Goal: Information Seeking & Learning: Learn about a topic

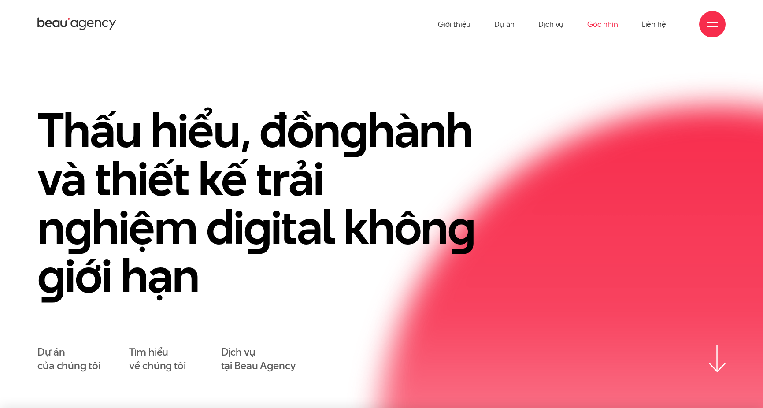
click at [599, 25] on link "Góc nhìn" at bounding box center [603, 24] width 30 height 48
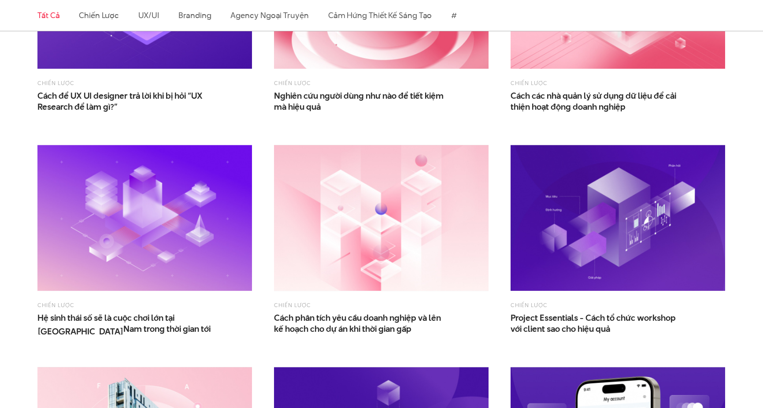
scroll to position [438, 0]
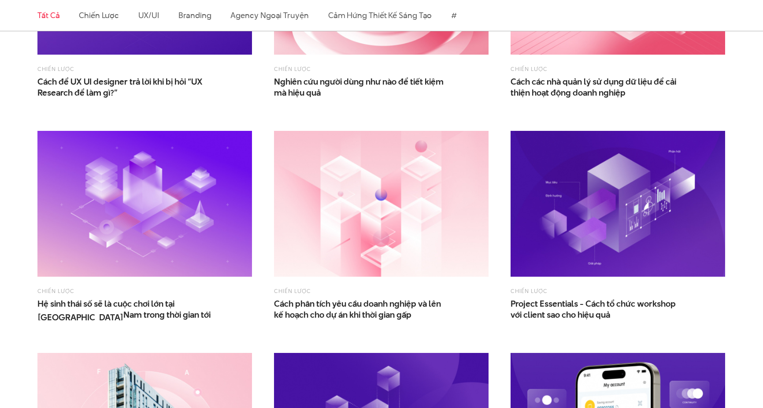
click at [385, 73] on span "Chiến lược" at bounding box center [381, 69] width 215 height 11
click at [383, 56] on div "Chiến lược Nghiên cứu người dùng như nào để tiết kiệm mà hiệu quả" at bounding box center [381, 4] width 215 height 190
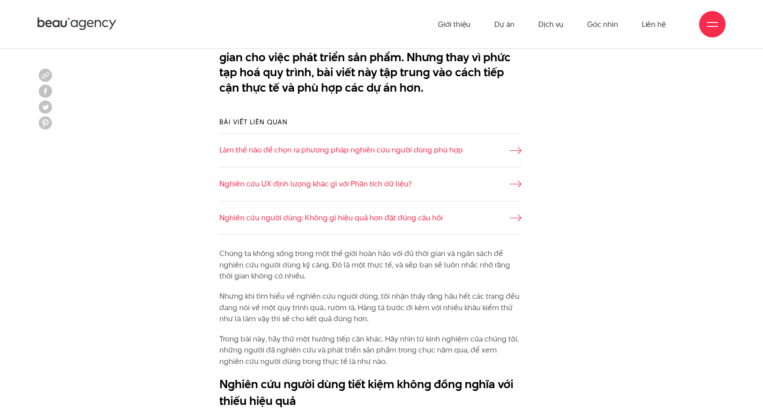
scroll to position [585, 0]
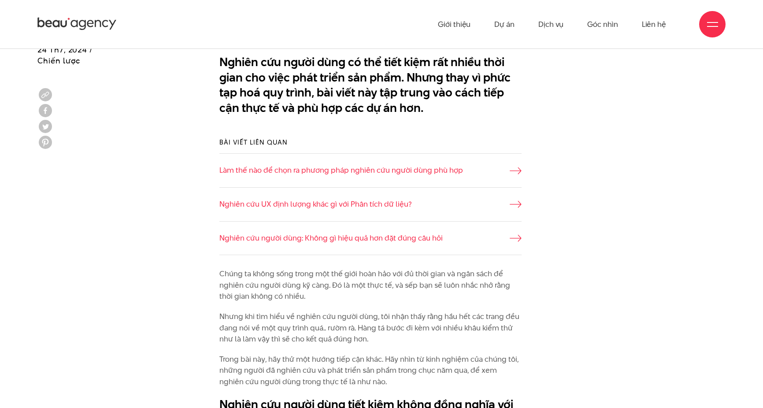
click at [492, 26] on ul "Giới thiệu Dự án Dịch vụ Góc nhìn Liên hệ" at bounding box center [552, 24] width 228 height 48
click at [498, 23] on link "Dự án" at bounding box center [505, 24] width 20 height 48
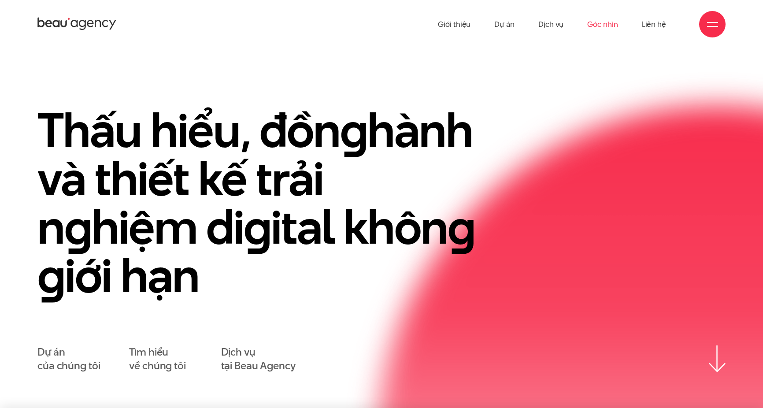
click at [603, 26] on link "Góc nhìn" at bounding box center [603, 24] width 30 height 48
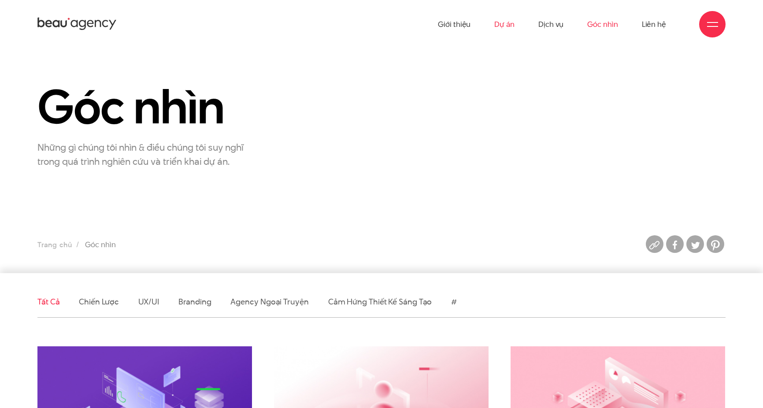
click at [507, 30] on link "Dự án" at bounding box center [505, 24] width 20 height 48
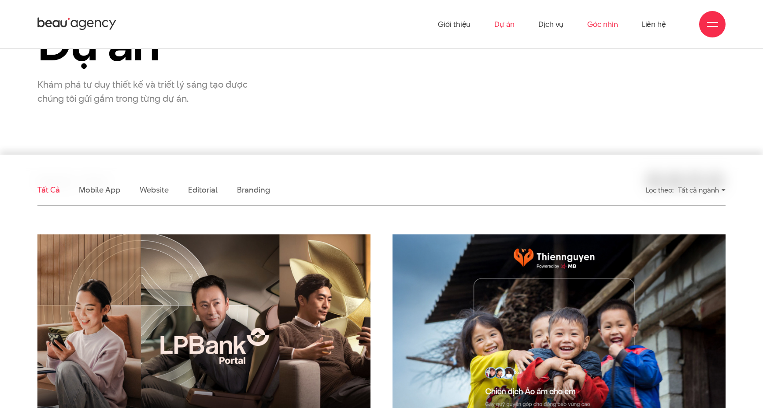
scroll to position [89, 0]
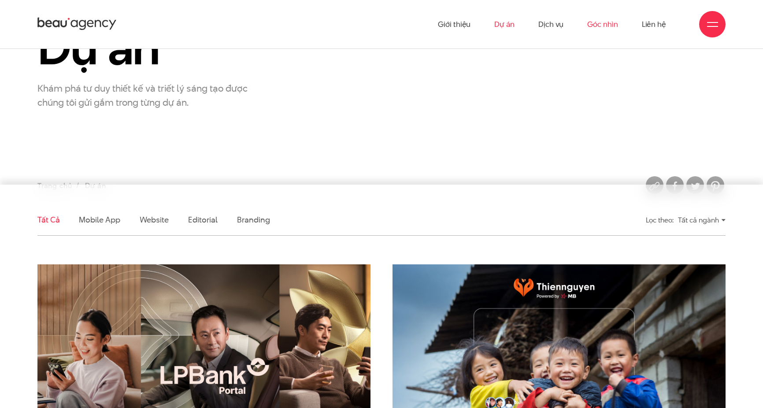
click at [606, 26] on link "Góc nhìn" at bounding box center [603, 24] width 30 height 48
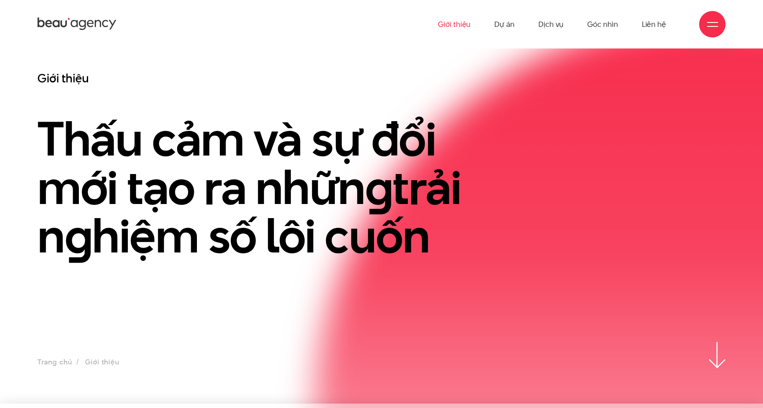
click at [124, 26] on div "Giới thiệu Dự án Dịch vụ Góc nhìn Liên hệ" at bounding box center [381, 24] width 688 height 48
click at [509, 12] on link "Dự án" at bounding box center [505, 24] width 20 height 48
